Goal: Transaction & Acquisition: Subscribe to service/newsletter

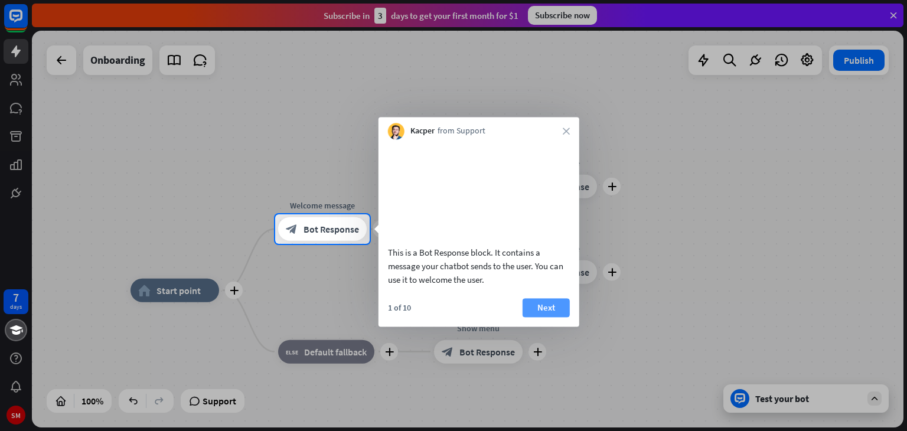
click at [549, 317] on button "Next" at bounding box center [546, 307] width 47 height 19
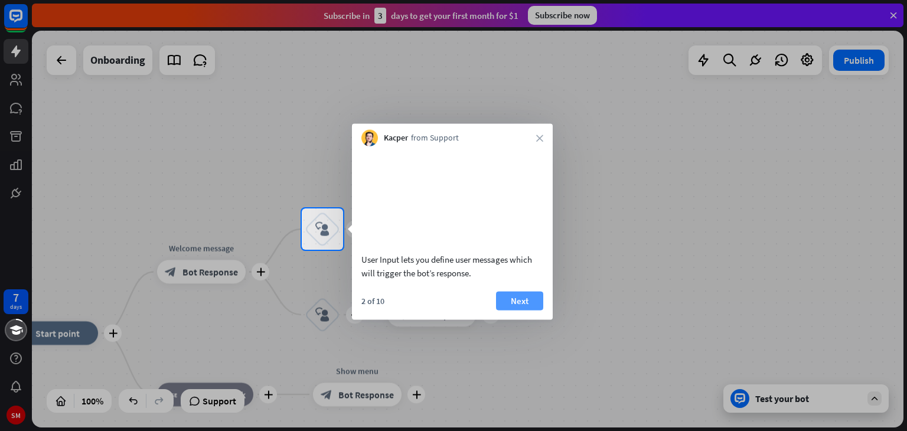
click at [525, 310] on button "Next" at bounding box center [519, 300] width 47 height 19
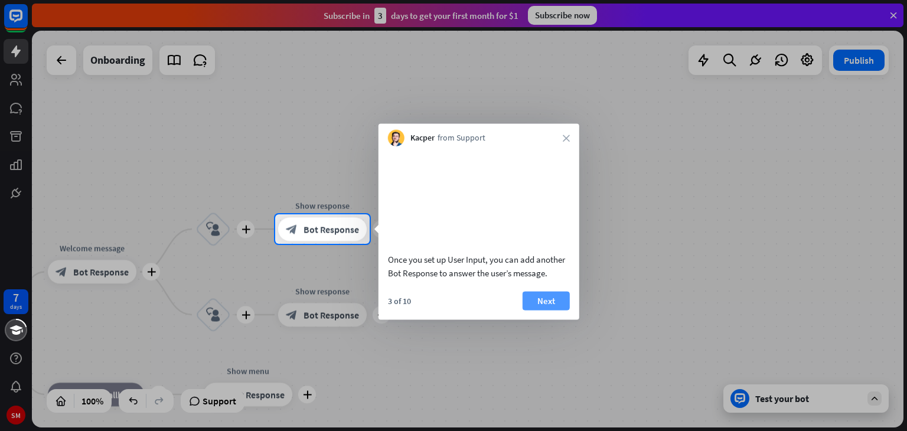
click at [545, 310] on button "Next" at bounding box center [546, 300] width 47 height 19
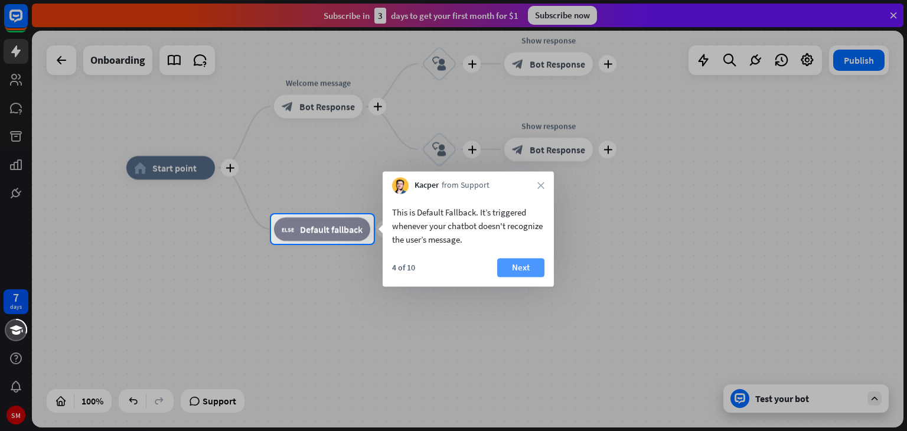
click at [521, 272] on button "Next" at bounding box center [520, 267] width 47 height 19
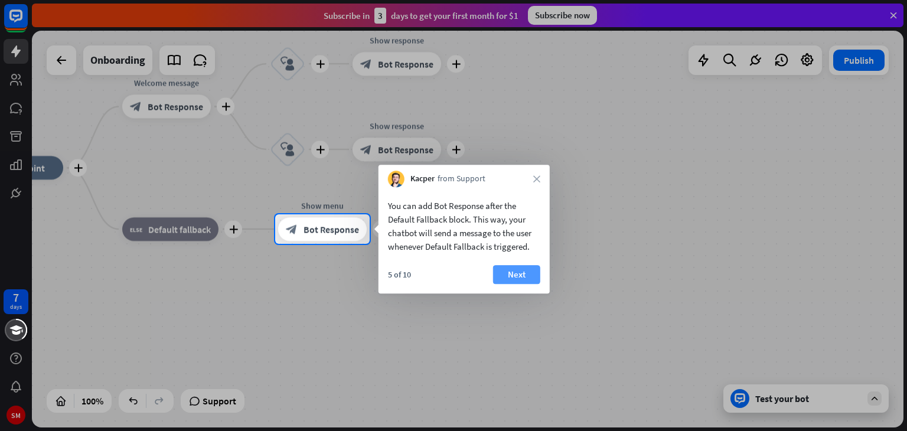
click at [521, 279] on button "Next" at bounding box center [516, 274] width 47 height 19
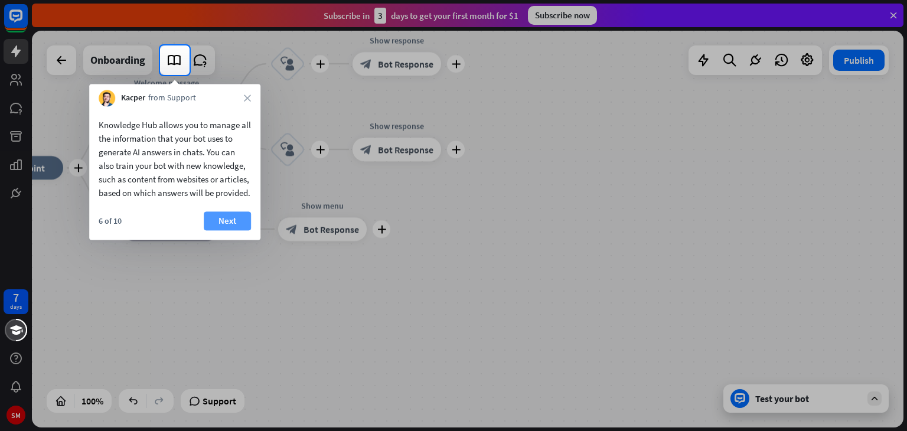
click at [231, 230] on button "Next" at bounding box center [227, 220] width 47 height 19
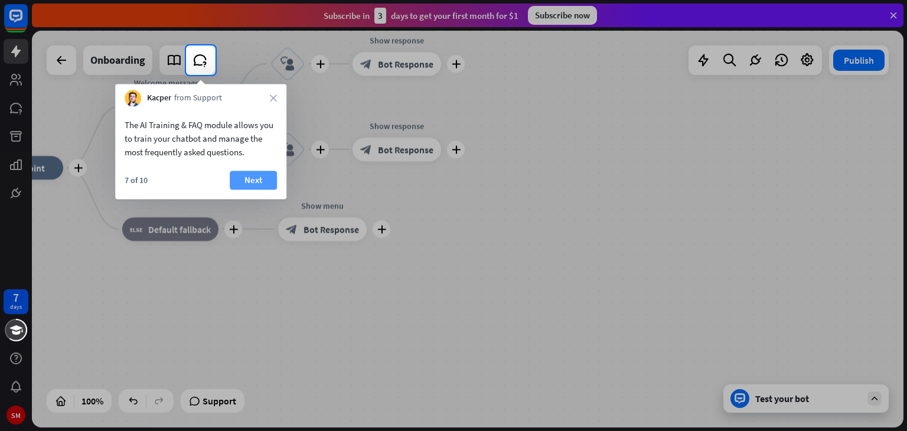
click at [249, 183] on button "Next" at bounding box center [253, 180] width 47 height 19
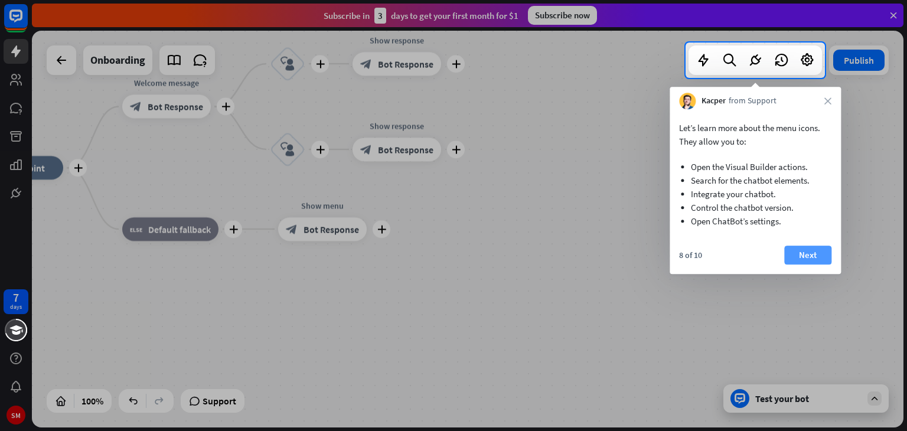
click at [817, 250] on button "Next" at bounding box center [808, 255] width 47 height 19
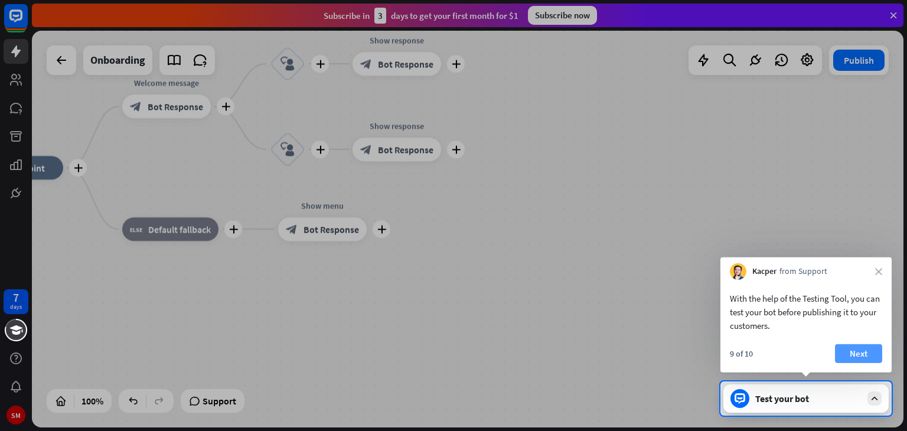
click at [864, 354] on button "Next" at bounding box center [858, 353] width 47 height 19
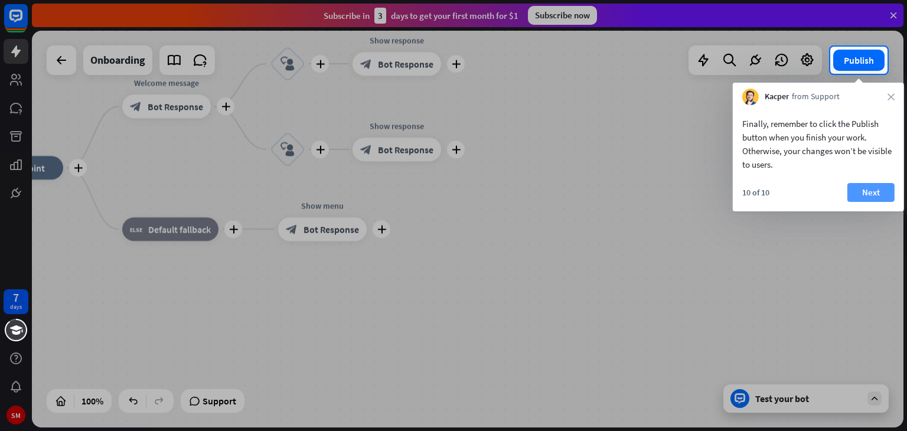
click at [870, 188] on button "Next" at bounding box center [871, 192] width 47 height 19
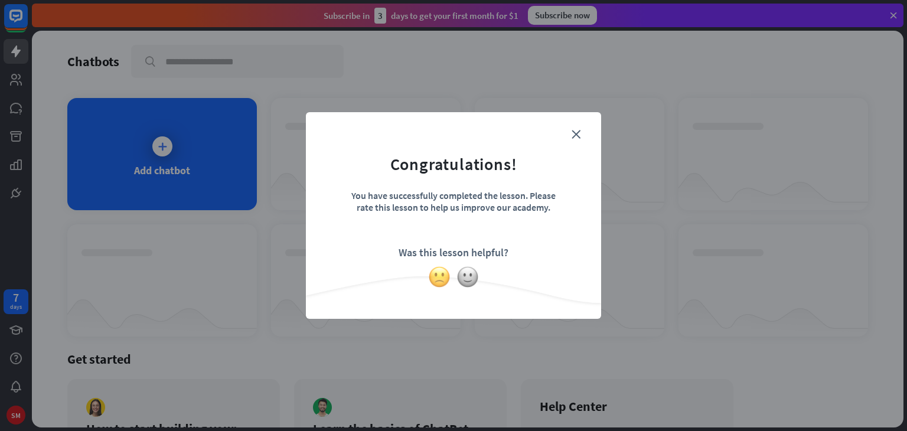
click at [443, 281] on img at bounding box center [439, 277] width 22 height 22
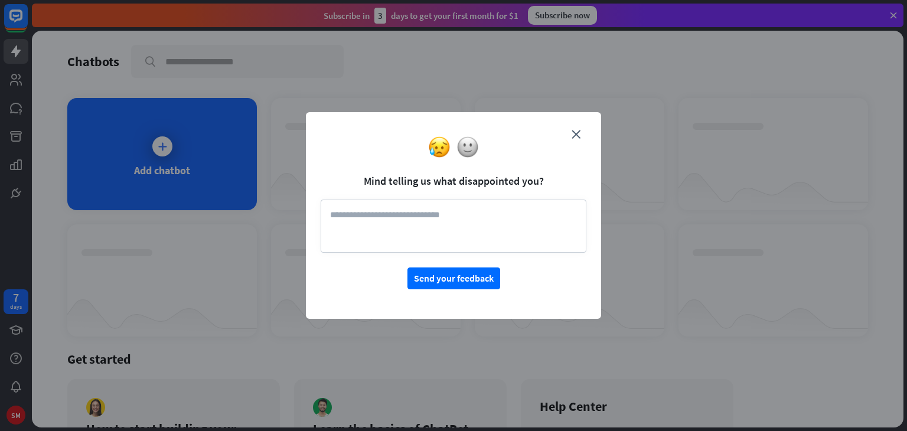
click at [373, 215] on textarea at bounding box center [454, 226] width 266 height 53
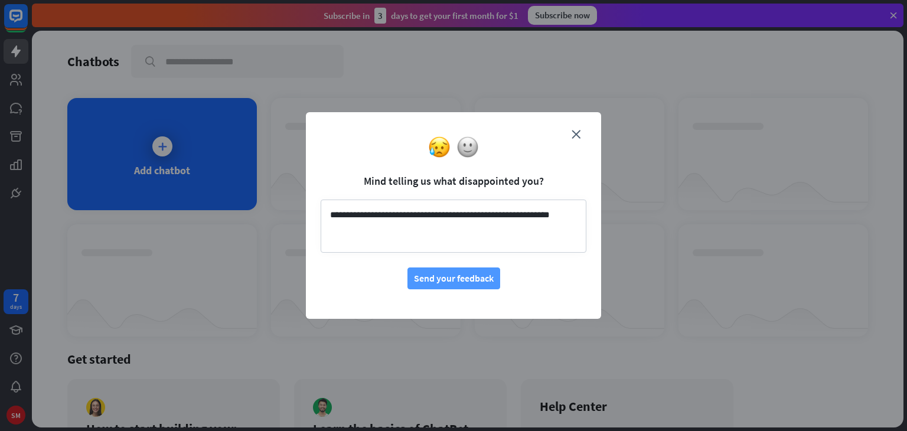
type textarea "**********"
click at [468, 282] on button "Send your feedback" at bounding box center [454, 279] width 93 height 22
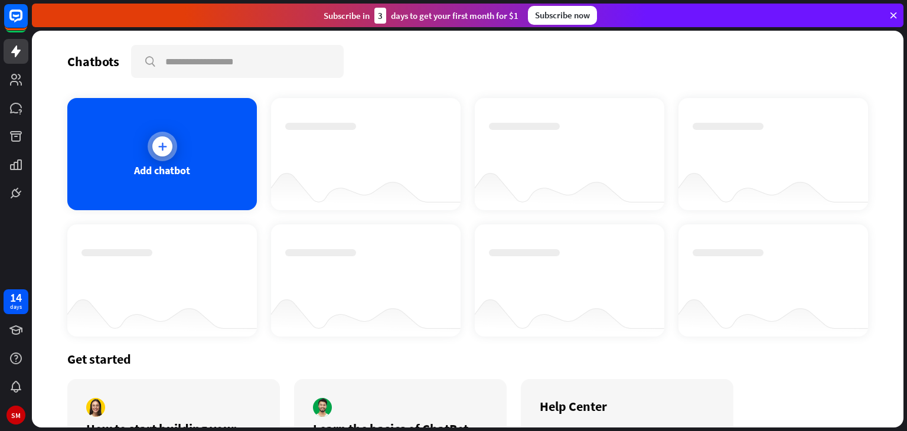
click at [167, 147] on div at bounding box center [162, 146] width 20 height 20
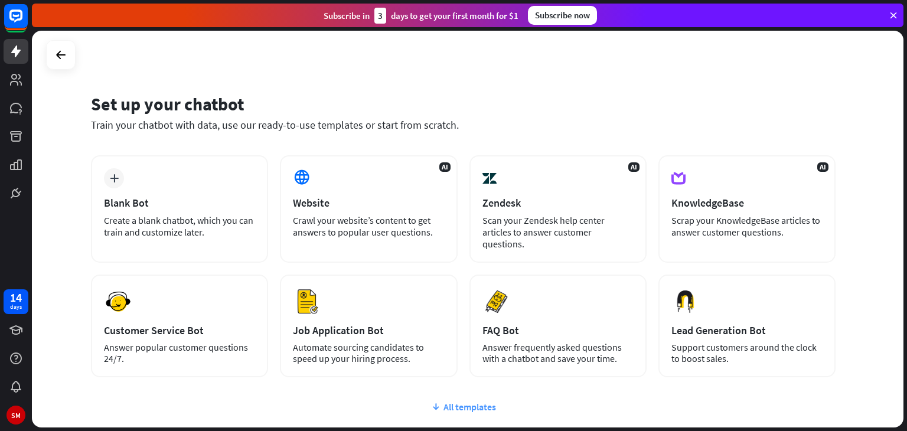
click at [458, 401] on div "All templates" at bounding box center [463, 407] width 745 height 12
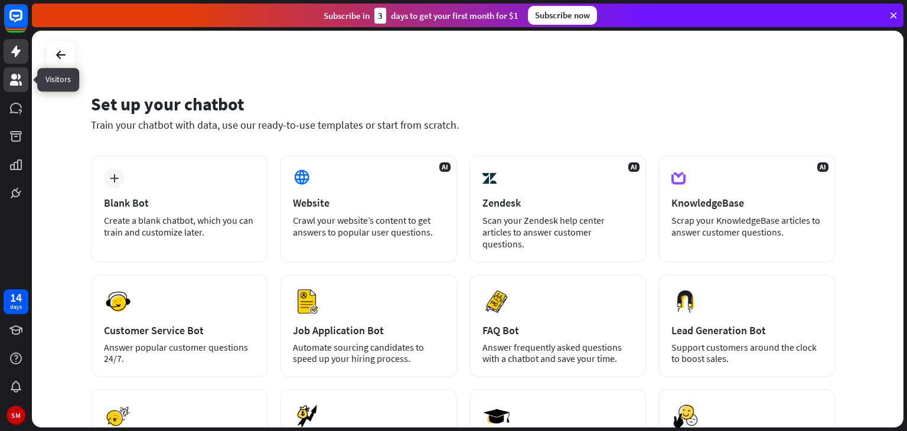
click at [23, 84] on link at bounding box center [16, 79] width 25 height 25
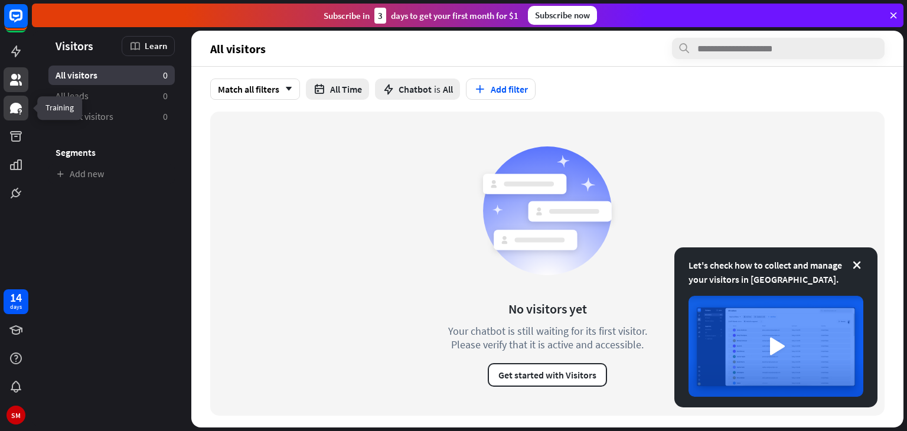
click at [14, 112] on icon at bounding box center [16, 108] width 12 height 11
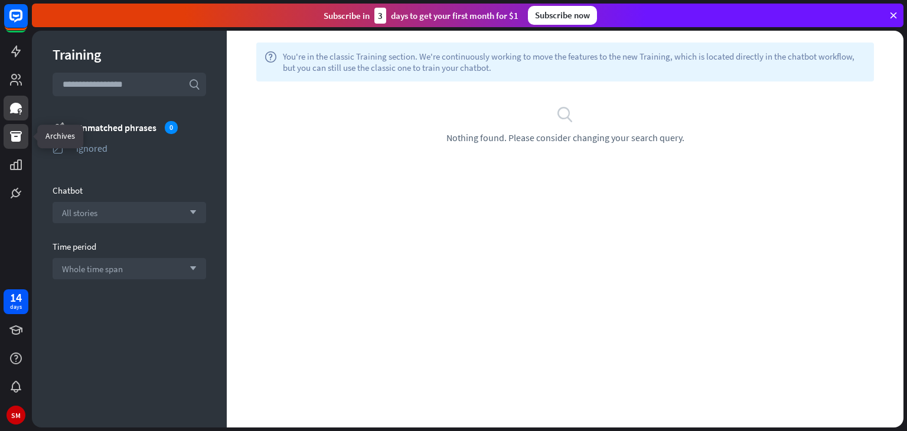
click at [19, 143] on icon at bounding box center [16, 136] width 14 height 14
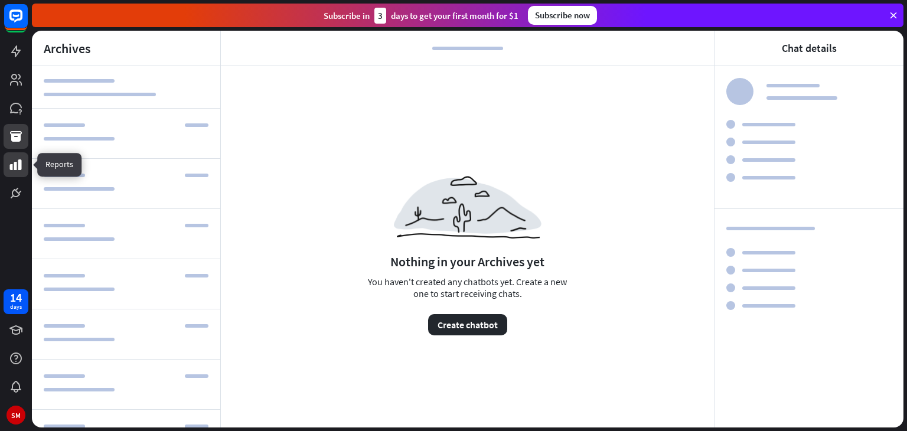
click at [14, 166] on icon at bounding box center [16, 165] width 12 height 11
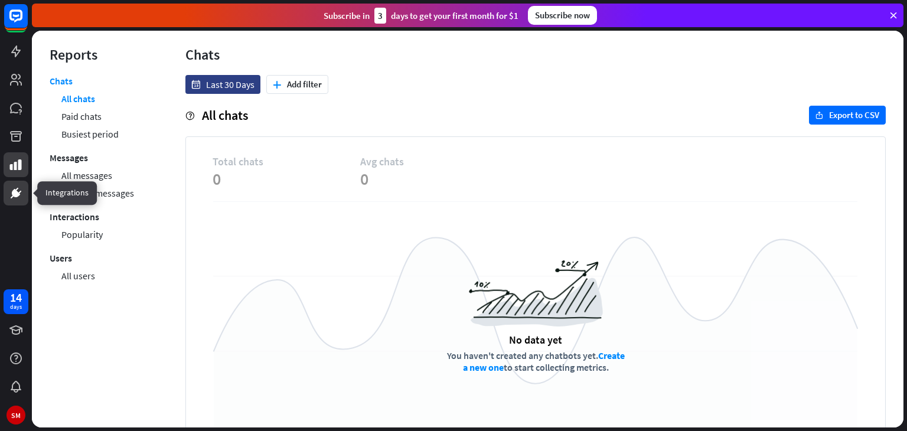
click at [12, 193] on icon at bounding box center [16, 193] width 8 height 8
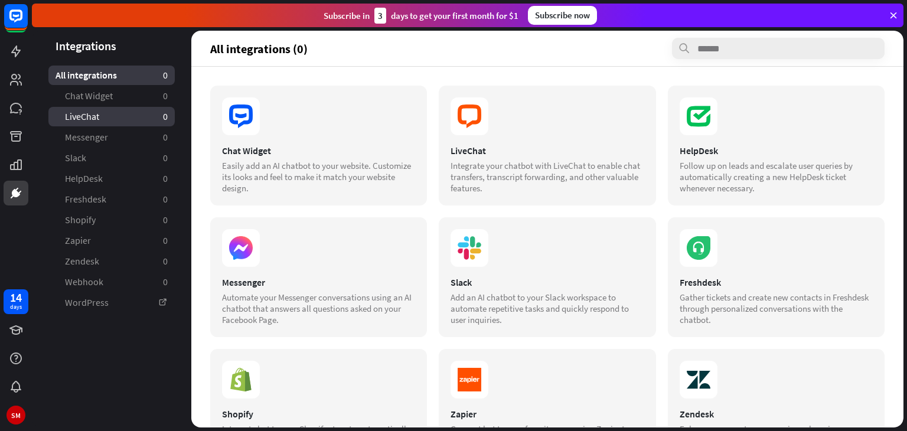
click at [101, 123] on link "LiveChat 0" at bounding box center [111, 116] width 126 height 19
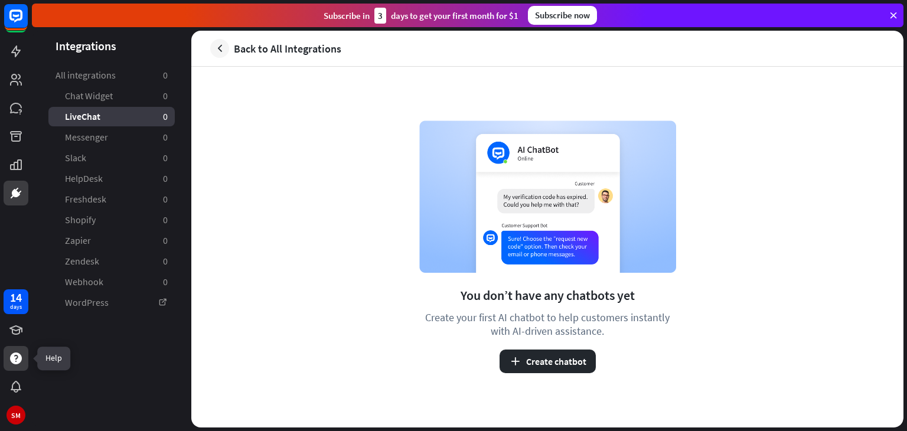
click at [17, 357] on icon at bounding box center [16, 359] width 12 height 12
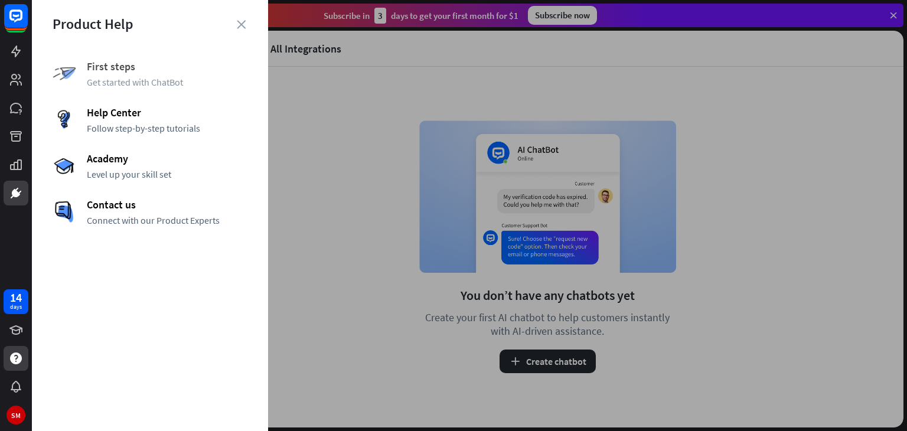
click at [113, 76] on span "Get started with ChatBot" at bounding box center [167, 82] width 161 height 12
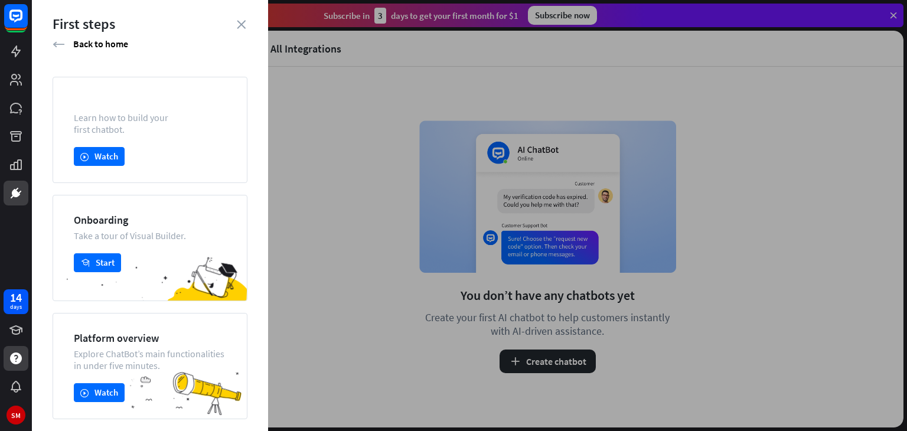
scroll to position [59, 0]
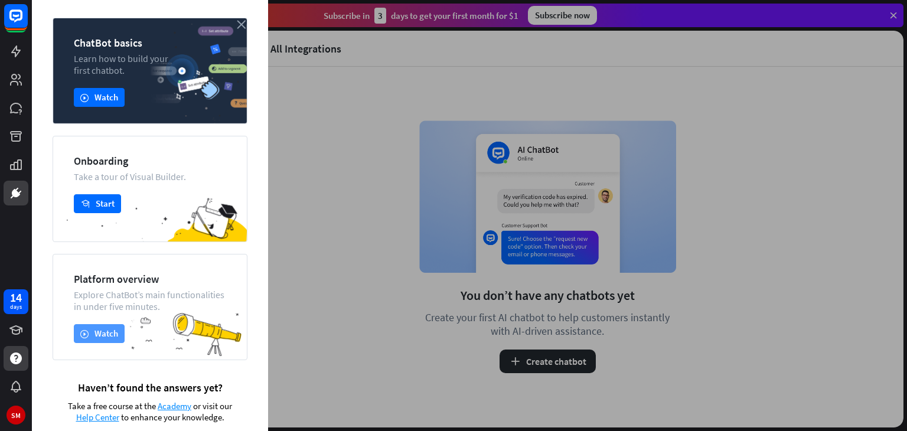
click at [104, 343] on button "play Watch" at bounding box center [99, 333] width 51 height 19
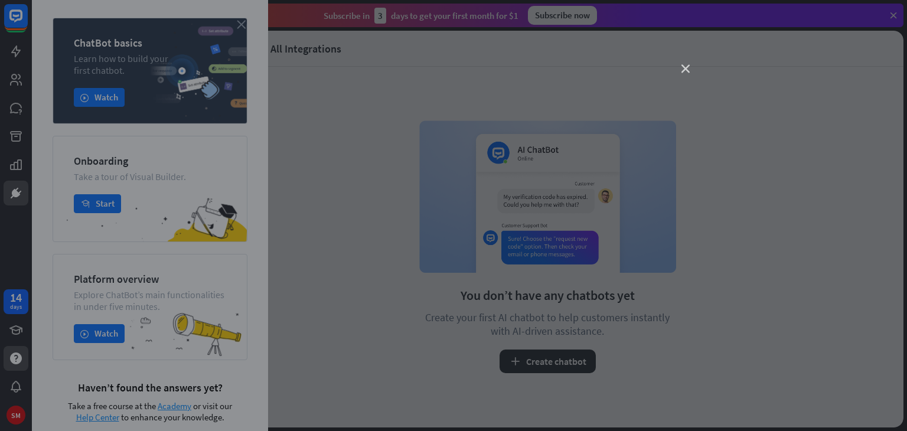
click at [683, 69] on icon "close" at bounding box center [686, 69] width 8 height 8
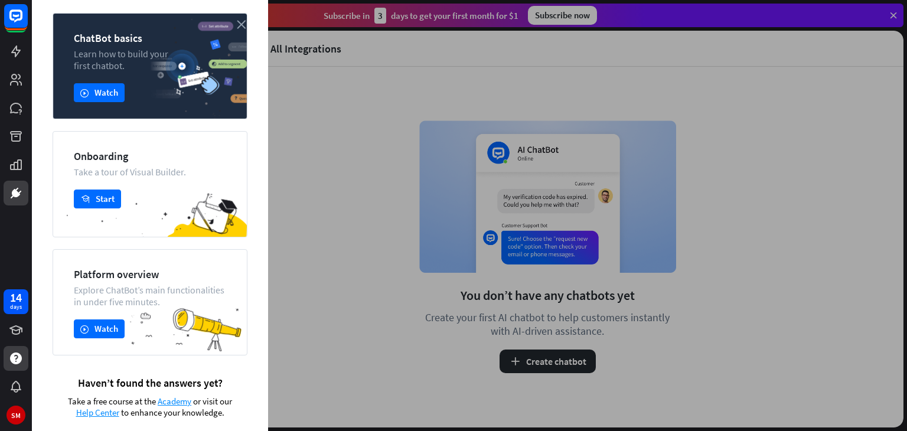
scroll to position [65, 0]
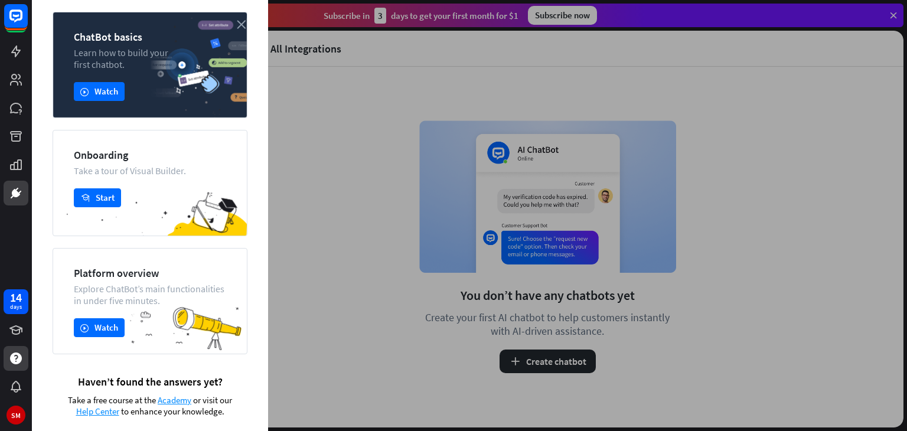
click at [893, 17] on div at bounding box center [470, 215] width 876 height 431
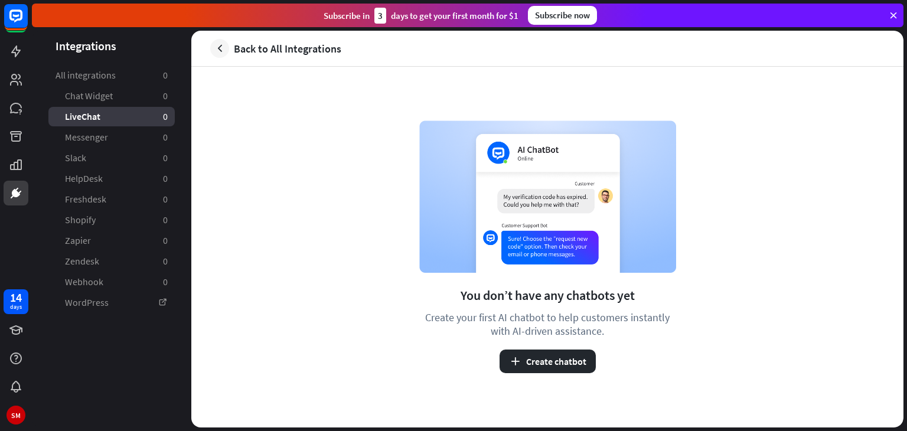
click at [572, 18] on div "Subscribe now" at bounding box center [562, 15] width 69 height 19
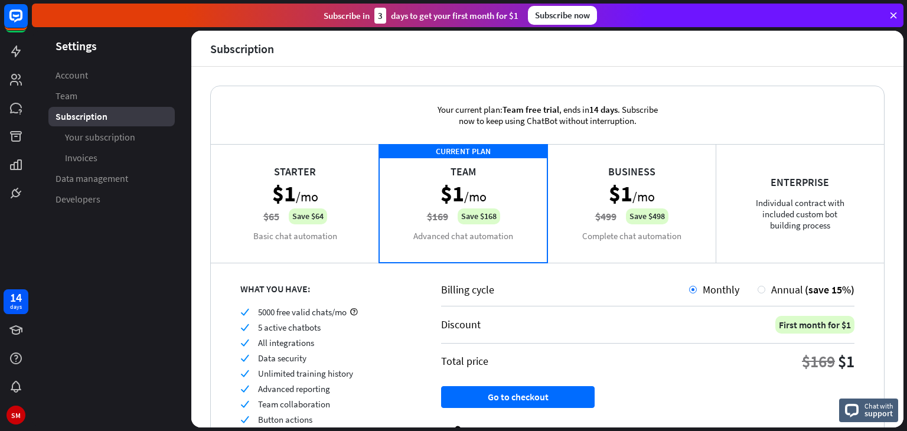
click at [328, 193] on div "Starter $1 /mo $65 Save $64 Basic chat automation" at bounding box center [295, 203] width 168 height 118
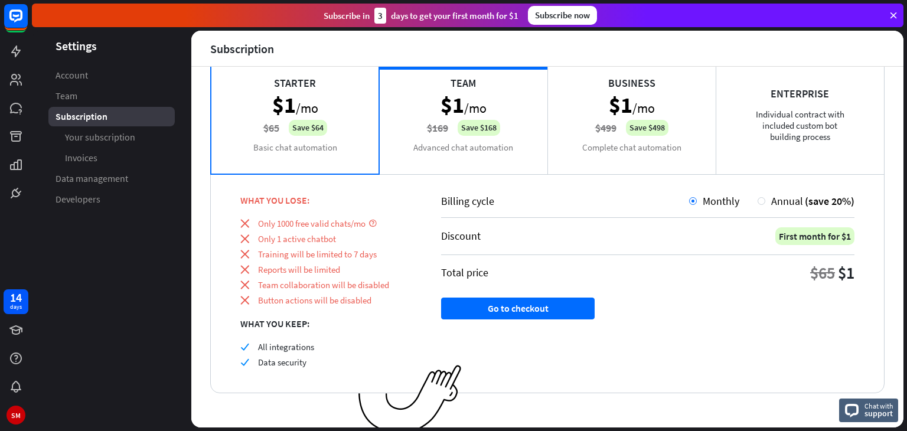
scroll to position [95, 0]
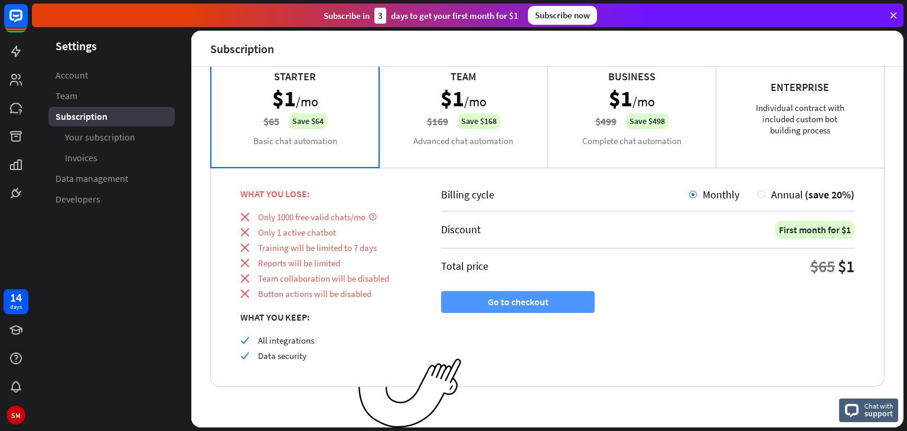
click at [529, 301] on button "Go to checkout" at bounding box center [518, 302] width 154 height 22
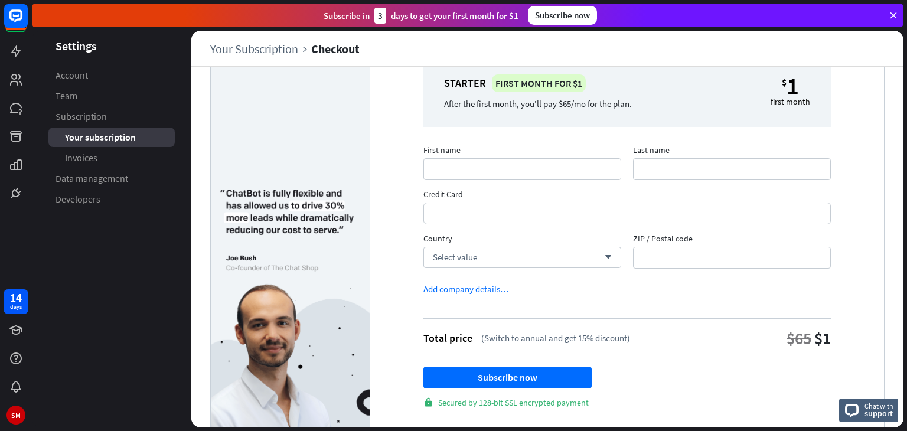
scroll to position [88, 0]
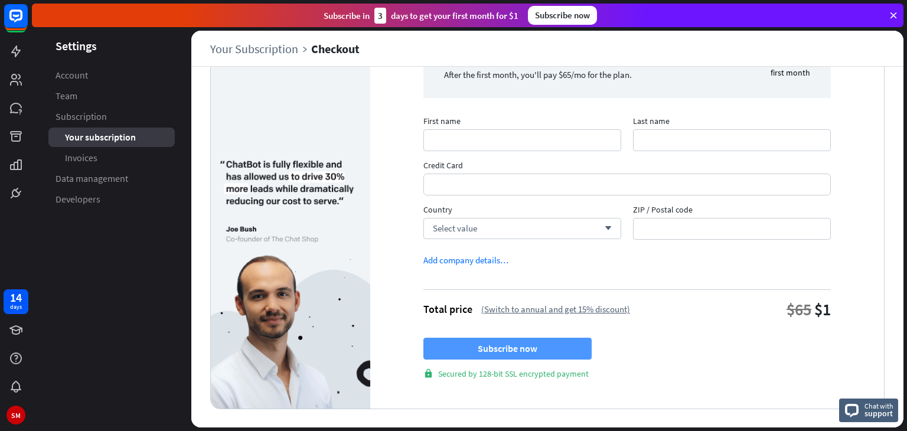
click at [515, 349] on button "Subscribe now" at bounding box center [508, 349] width 168 height 22
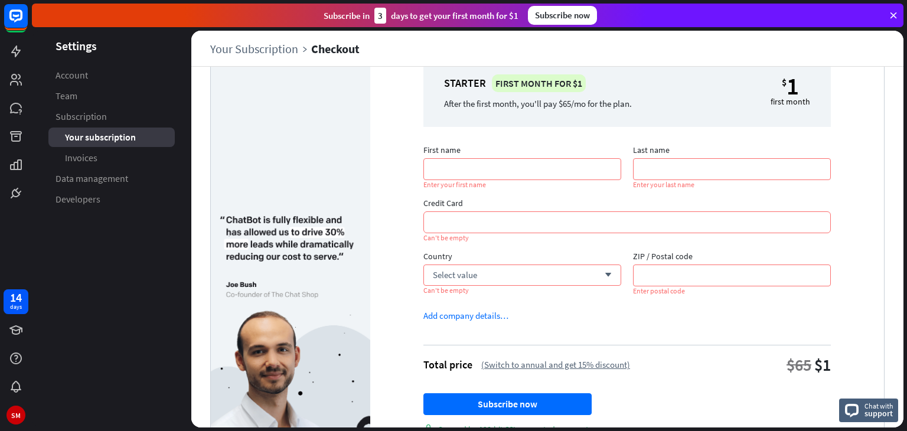
scroll to position [0, 0]
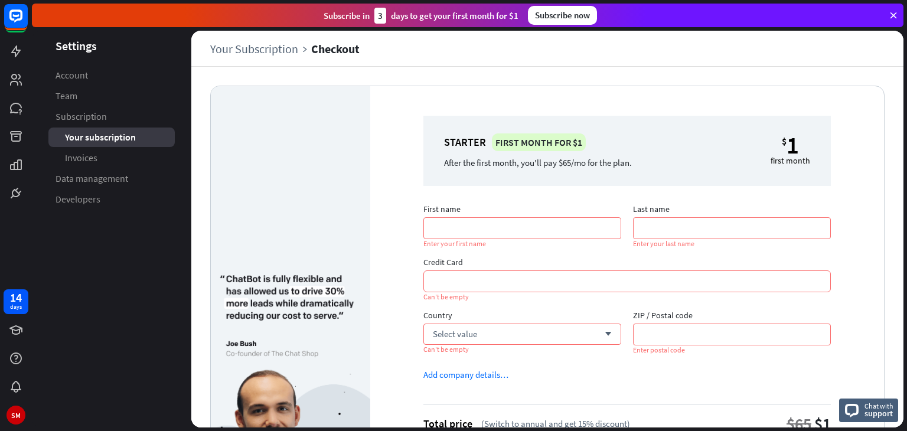
click at [891, 17] on icon at bounding box center [894, 15] width 11 height 11
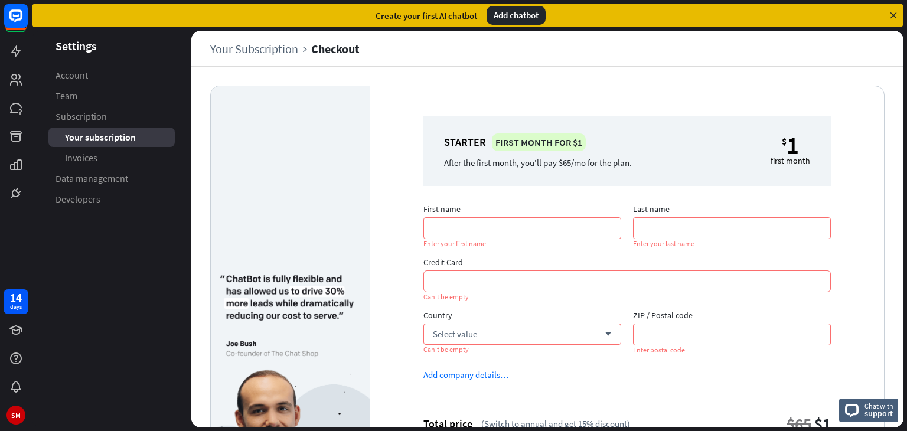
click at [893, 17] on icon at bounding box center [894, 15] width 11 height 11
